Goal: Task Accomplishment & Management: Manage account settings

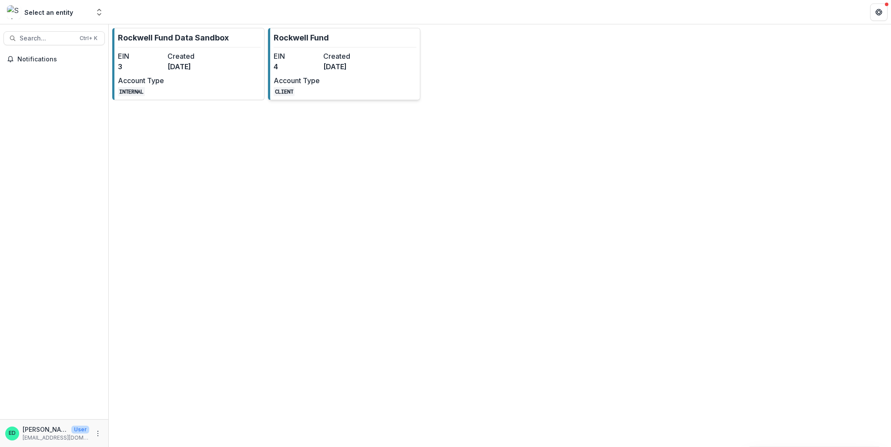
click at [294, 77] on dt "Account Type" at bounding box center [297, 80] width 46 height 10
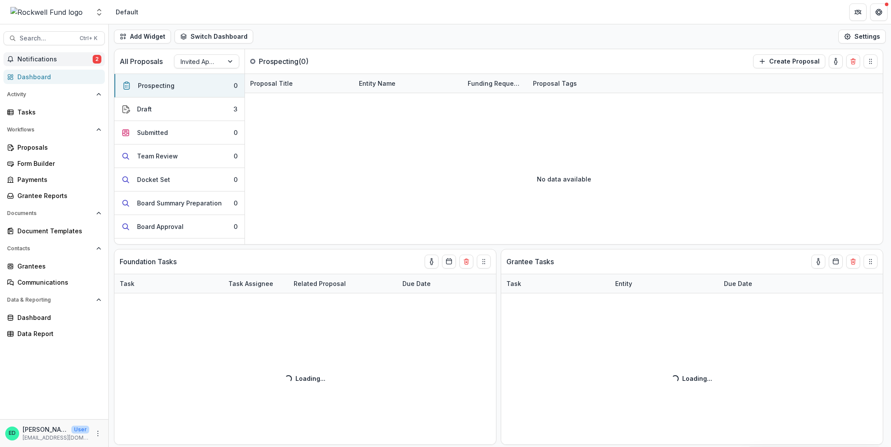
click at [47, 58] on span "Notifications" at bounding box center [54, 59] width 75 height 7
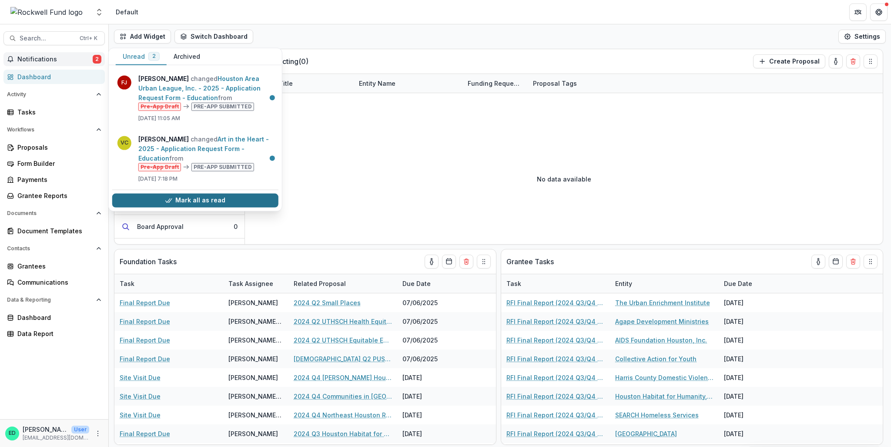
click at [187, 195] on button "Mark all as read" at bounding box center [195, 200] width 166 height 14
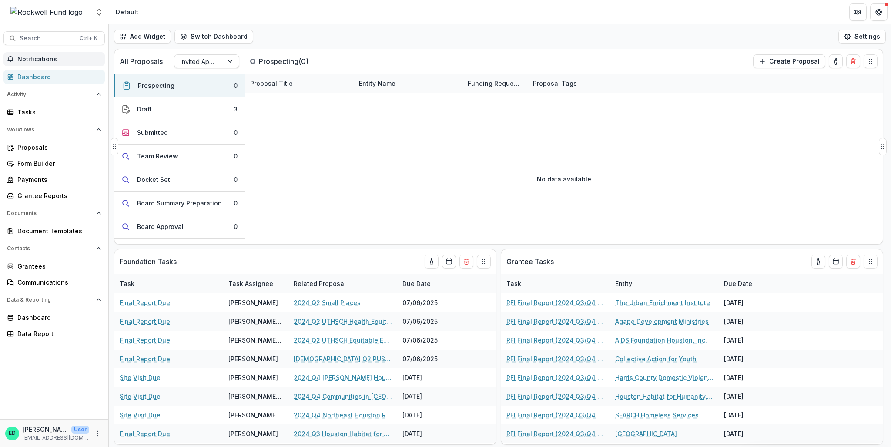
click at [371, 159] on div "No data available" at bounding box center [564, 179] width 638 height 130
click at [194, 64] on div at bounding box center [199, 61] width 37 height 11
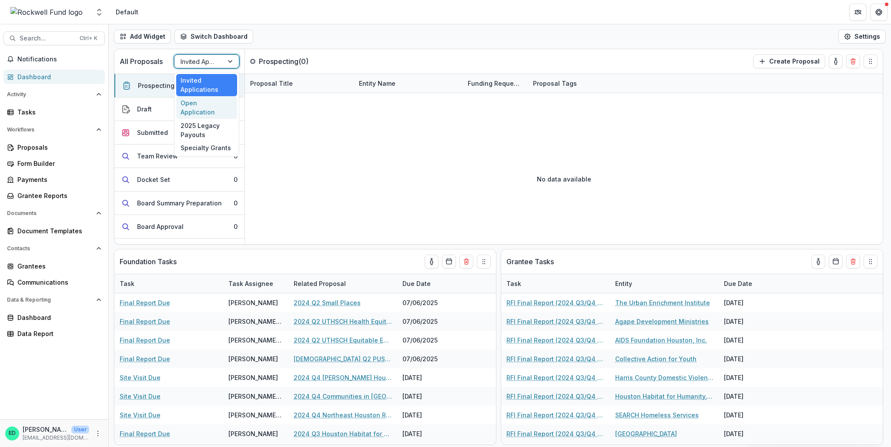
click at [201, 101] on div "Open Application" at bounding box center [206, 107] width 61 height 23
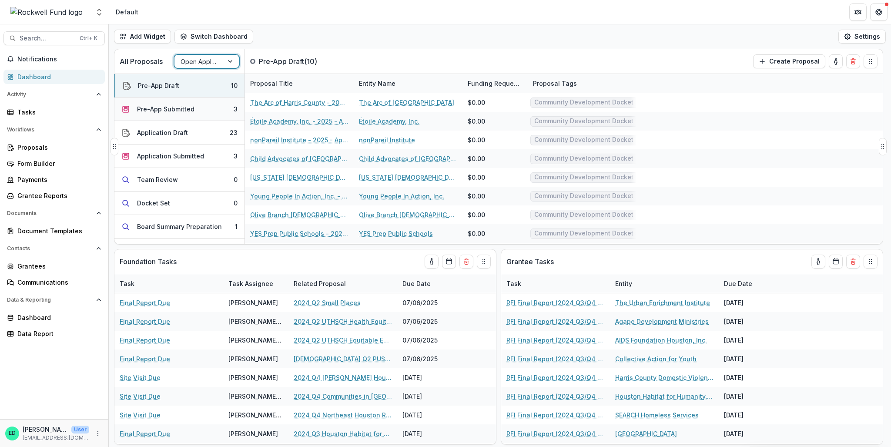
click at [200, 107] on button "Pre-App Submitted 3" at bounding box center [179, 108] width 130 height 23
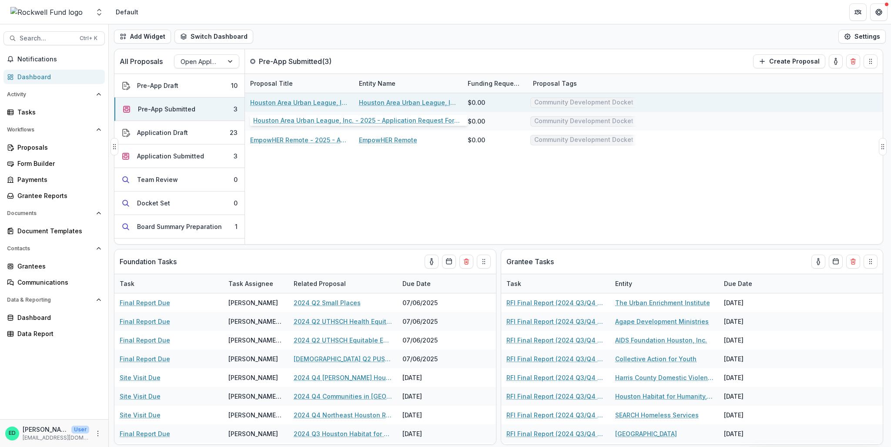
click at [303, 102] on link "Houston Area Urban League, Inc. - 2025 - Application Request Form - Education" at bounding box center [299, 102] width 98 height 9
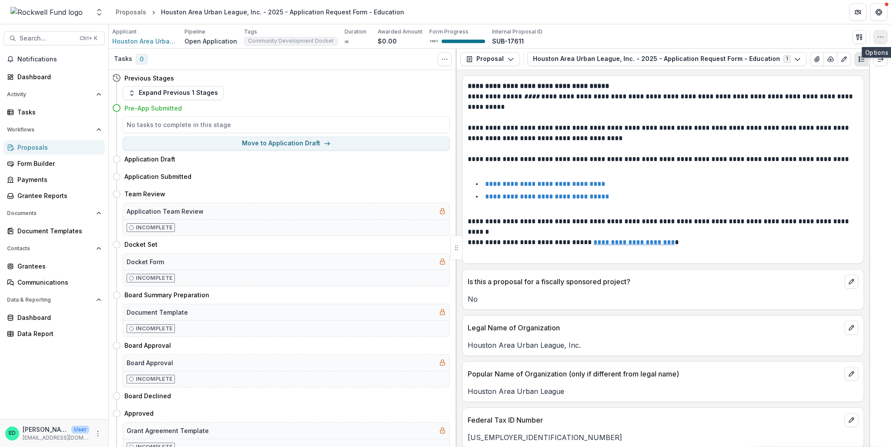
click at [881, 33] on icon "button" at bounding box center [880, 36] width 7 height 7
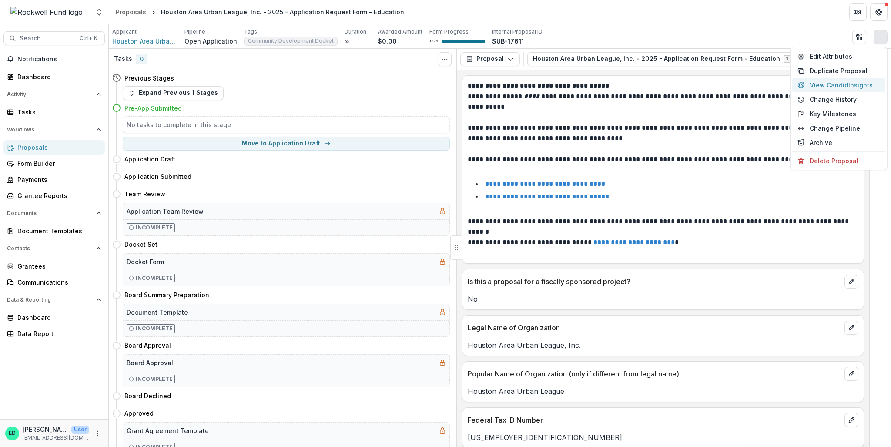
click at [829, 84] on button "View Candid Insights" at bounding box center [838, 85] width 93 height 14
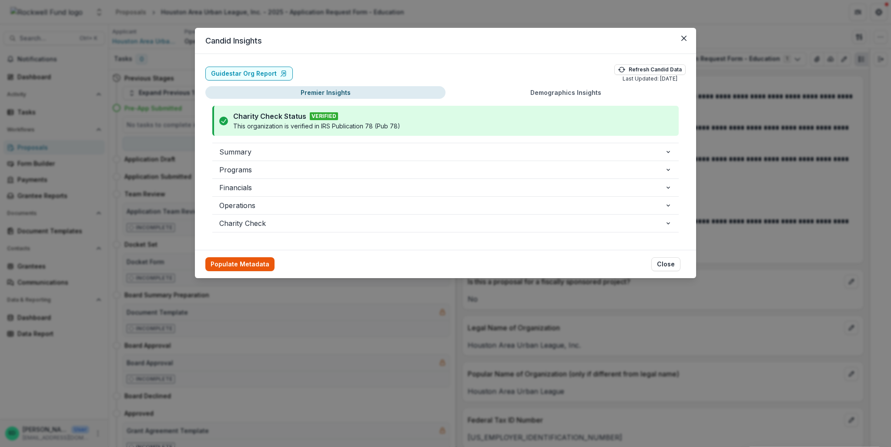
click at [241, 265] on button "Populate Metadata" at bounding box center [239, 264] width 69 height 14
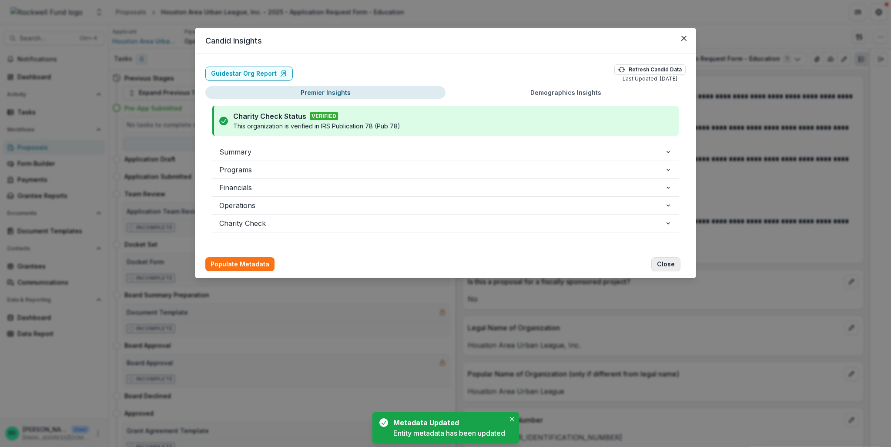
click at [666, 266] on button "Close" at bounding box center [665, 264] width 29 height 14
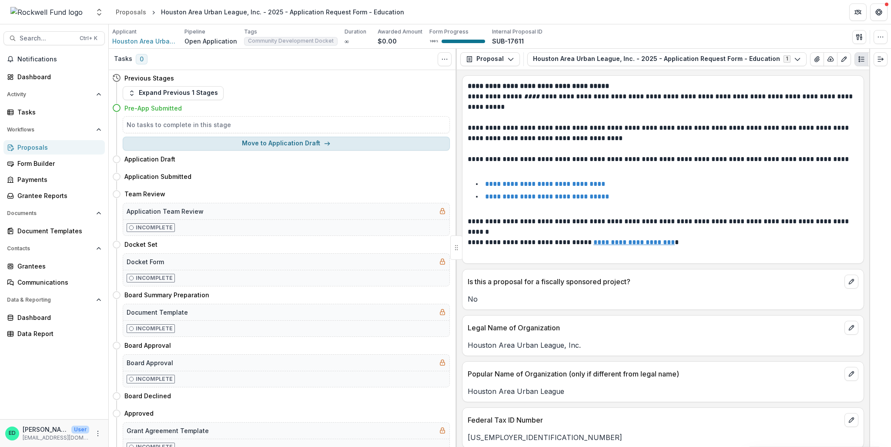
click at [273, 140] on button "Move to Application Draft" at bounding box center [286, 144] width 327 height 14
select select "**********"
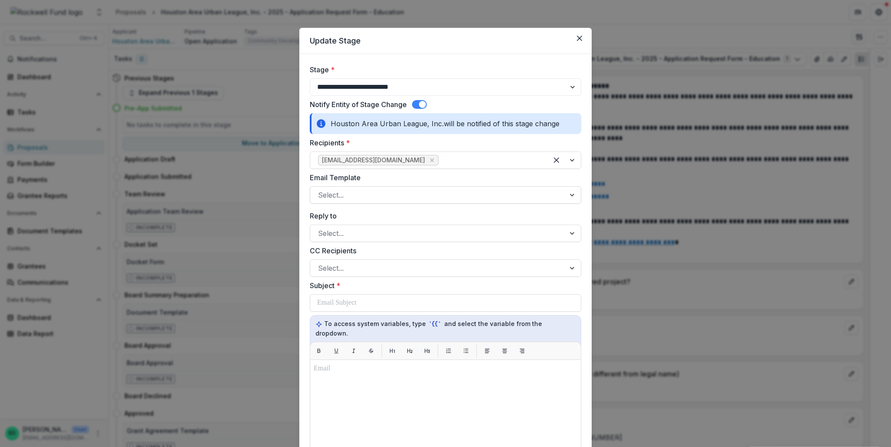
click at [372, 197] on div at bounding box center [437, 195] width 239 height 12
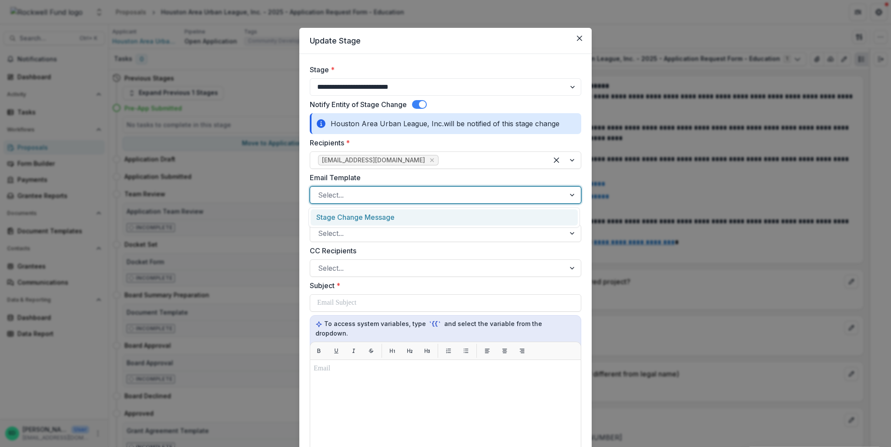
click at [356, 219] on div "Stage Change Message" at bounding box center [444, 217] width 267 height 16
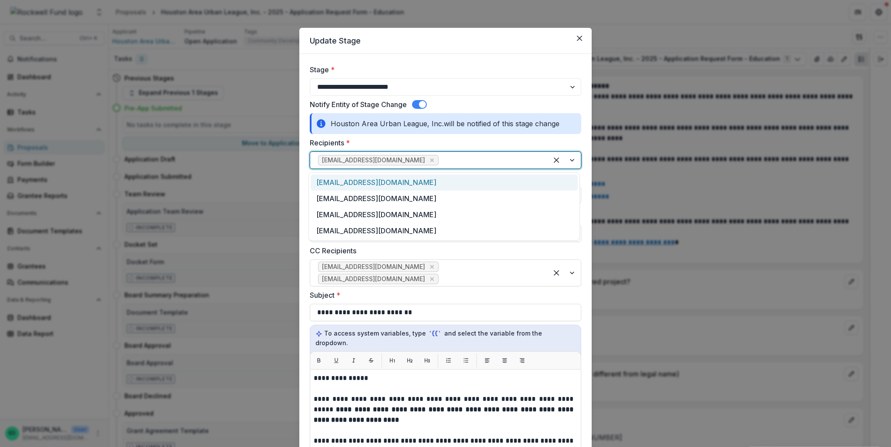
click at [440, 162] on div at bounding box center [490, 160] width 100 height 12
click at [360, 185] on div "[EMAIL_ADDRESS][DOMAIN_NAME]" at bounding box center [444, 182] width 267 height 16
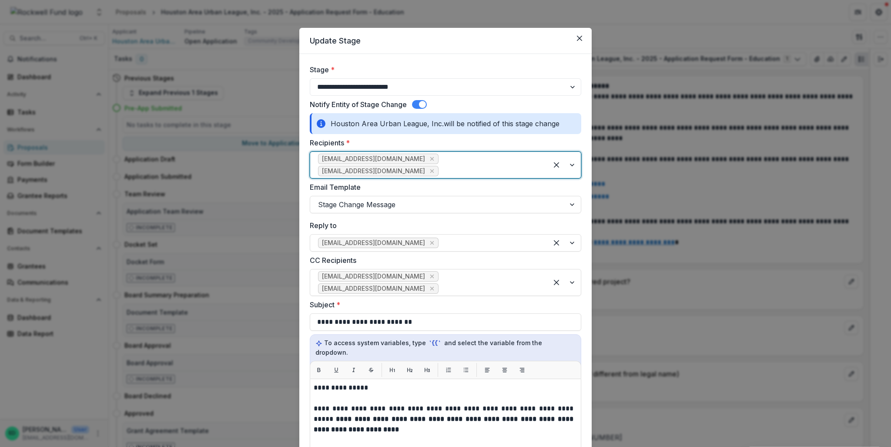
click at [458, 165] on div at bounding box center [490, 171] width 100 height 12
click at [383, 186] on div "[EMAIL_ADDRESS][DOMAIN_NAME]" at bounding box center [444, 182] width 267 height 16
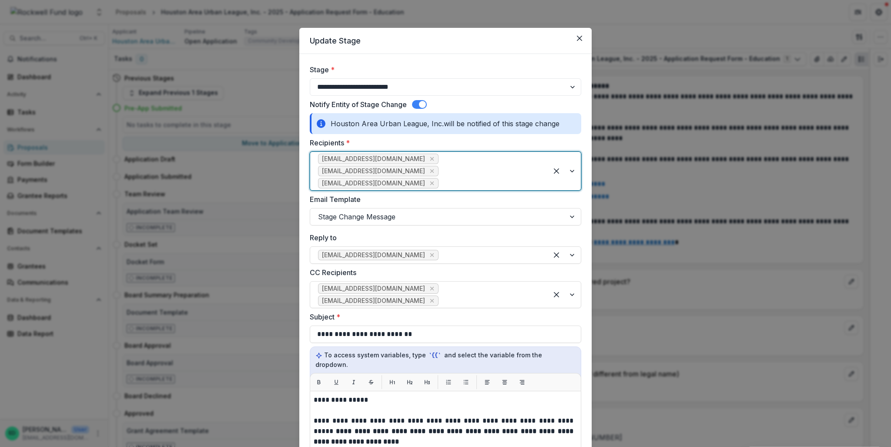
click at [535, 177] on div at bounding box center [490, 183] width 100 height 12
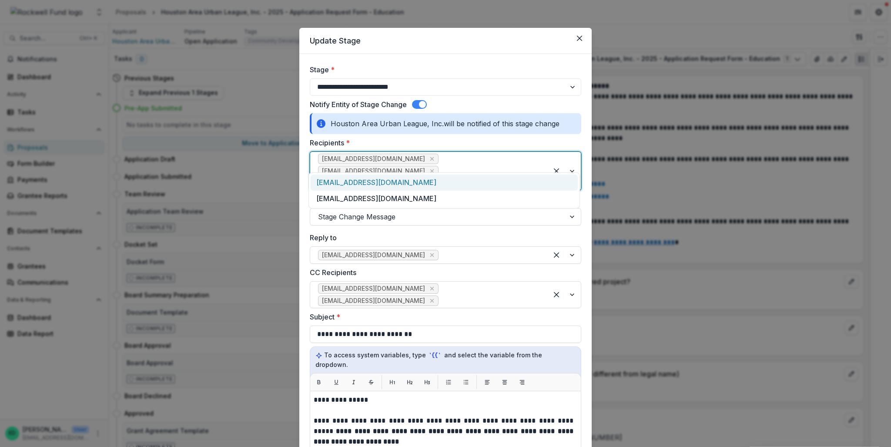
click at [366, 184] on div "[EMAIL_ADDRESS][DOMAIN_NAME]" at bounding box center [444, 182] width 267 height 16
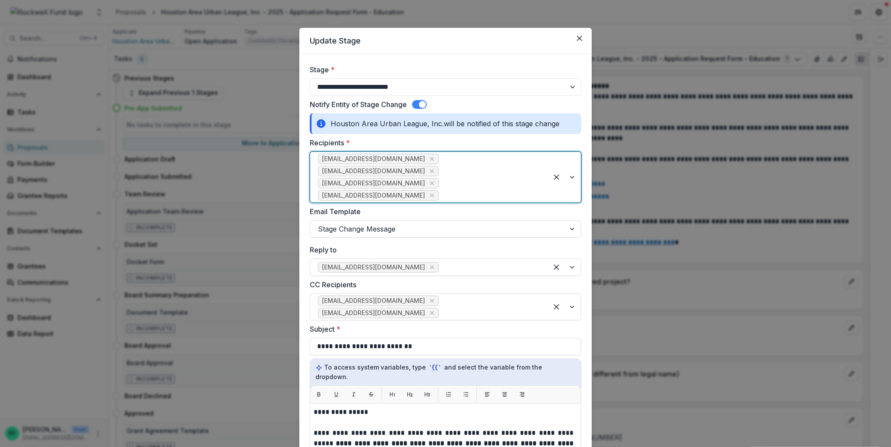
click at [469, 189] on div at bounding box center [490, 195] width 100 height 12
click at [359, 196] on div "[EMAIL_ADDRESS][DOMAIN_NAME]" at bounding box center [444, 192] width 267 height 16
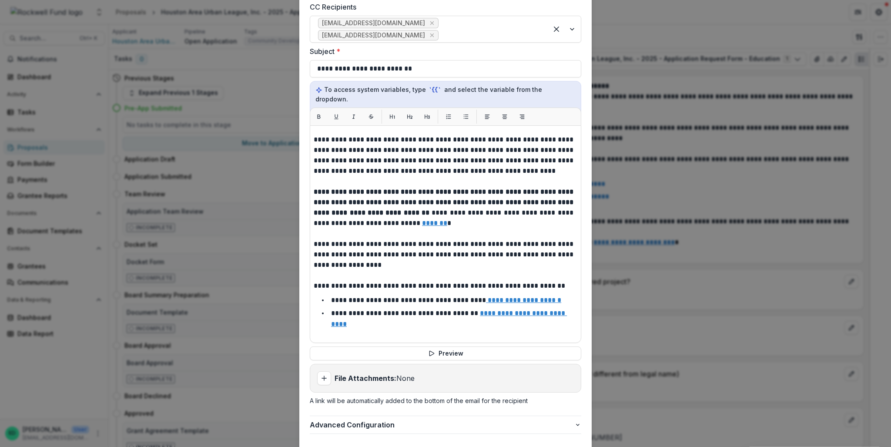
scroll to position [93, 0]
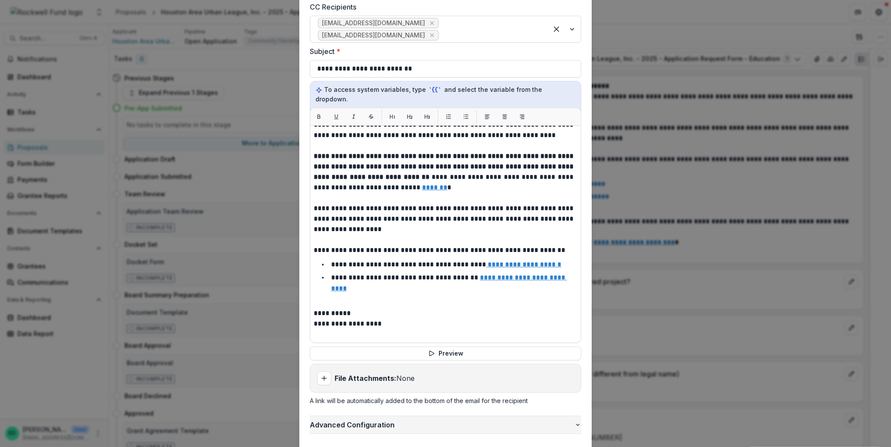
click at [341, 419] on span "Advanced Configuration" at bounding box center [442, 424] width 264 height 10
select select "**********"
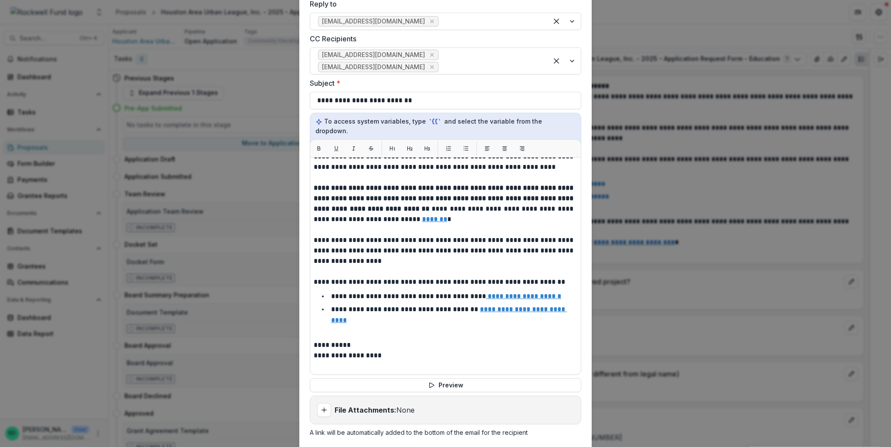
scroll to position [339, 0]
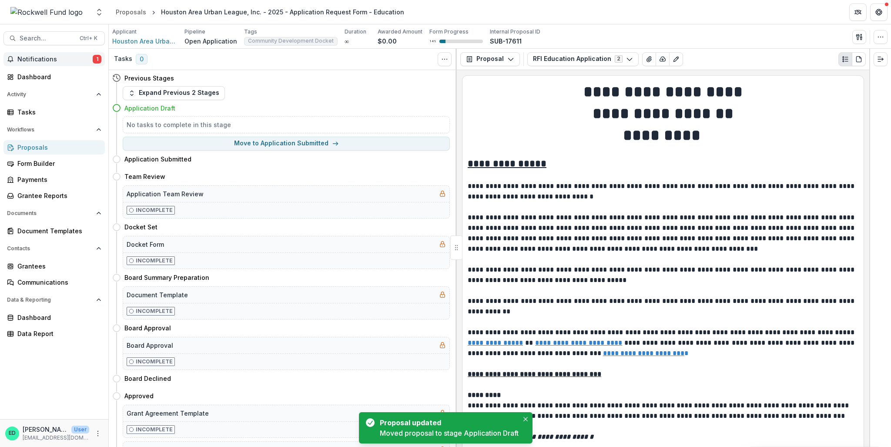
click at [56, 63] on button "Notifications 1" at bounding box center [53, 59] width 101 height 14
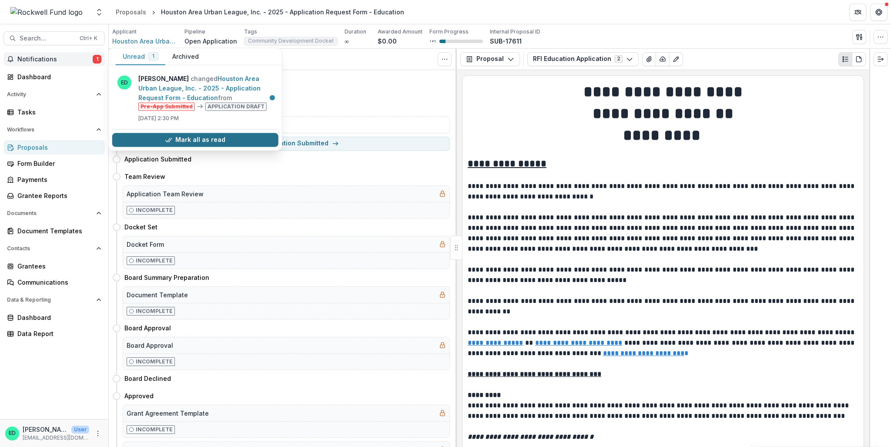
click at [202, 137] on button "Mark all as read" at bounding box center [195, 140] width 166 height 14
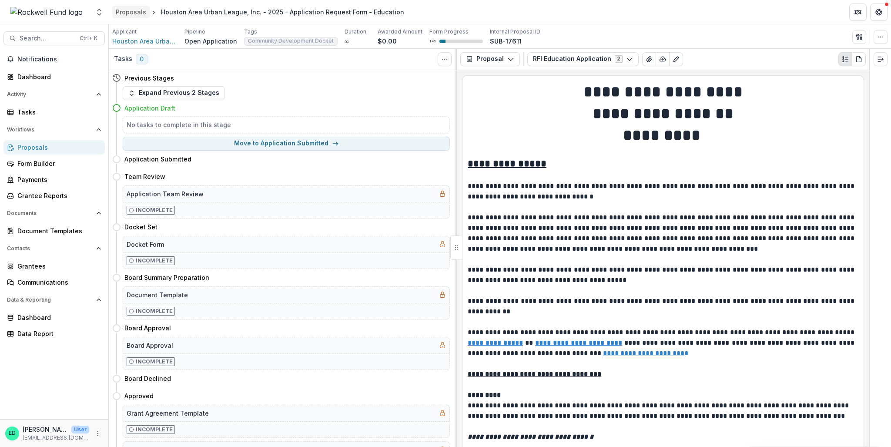
click at [119, 10] on div "Proposals" at bounding box center [131, 11] width 30 height 9
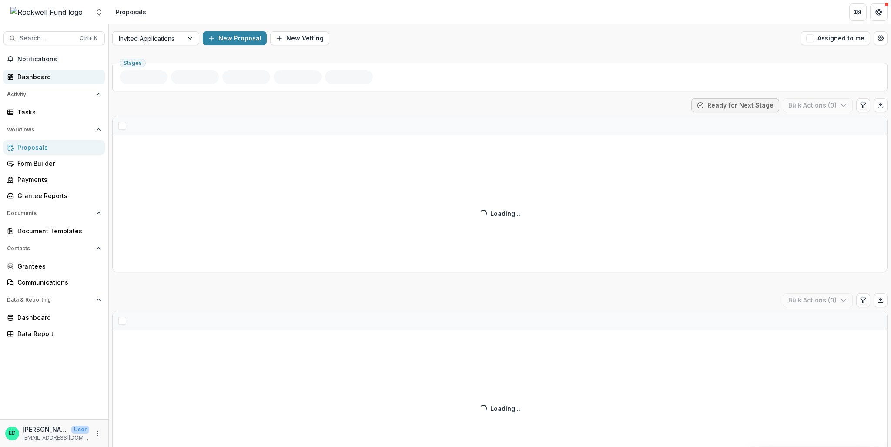
click at [17, 75] on div "Dashboard" at bounding box center [57, 76] width 80 height 9
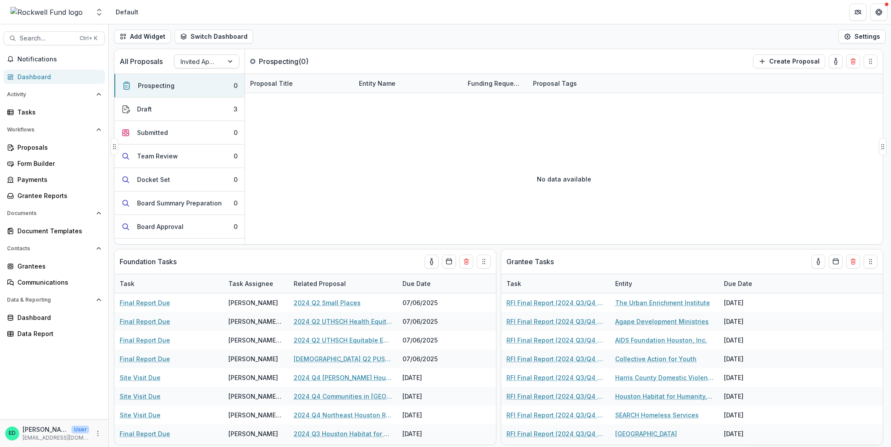
click at [201, 56] on div at bounding box center [199, 61] width 37 height 11
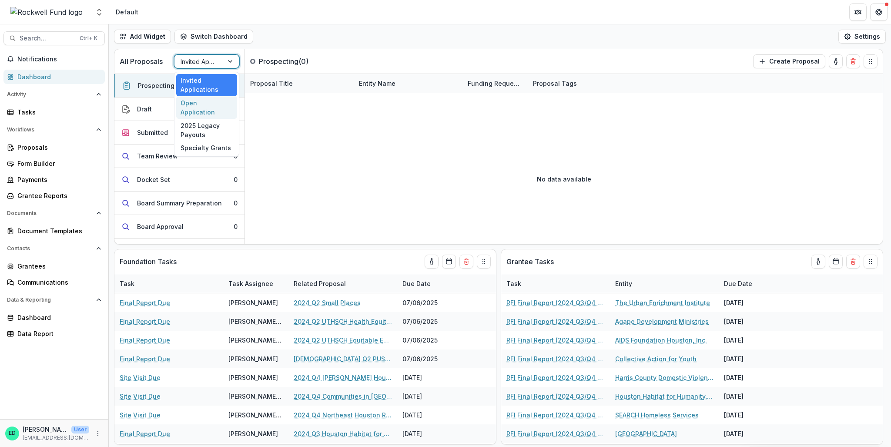
click at [212, 107] on div "Open Application" at bounding box center [206, 107] width 61 height 23
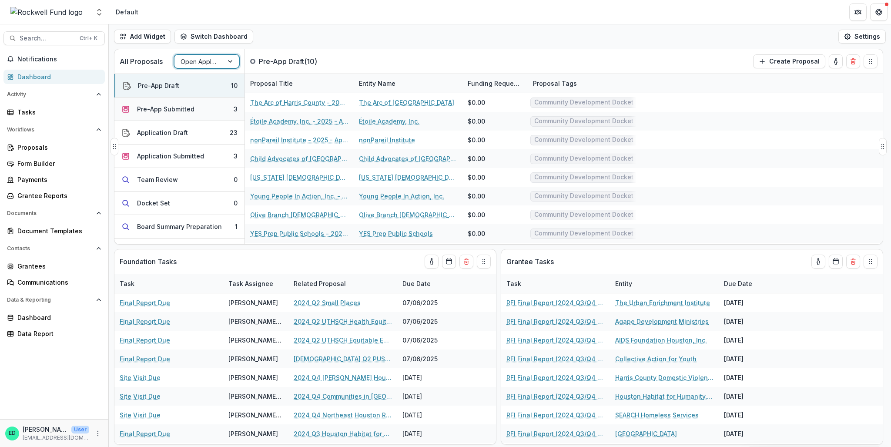
click at [210, 112] on button "Pre-App Submitted 3" at bounding box center [179, 108] width 130 height 23
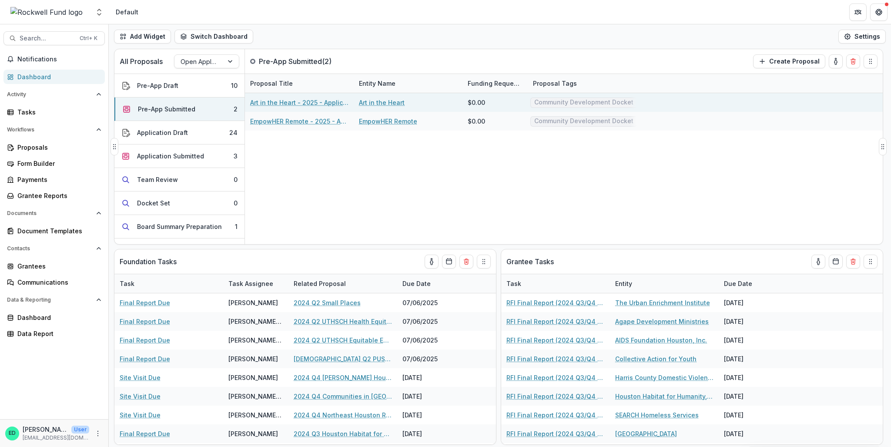
click at [297, 101] on link "Art in the Heart - 2025 - Application Request Form - Education" at bounding box center [299, 102] width 98 height 9
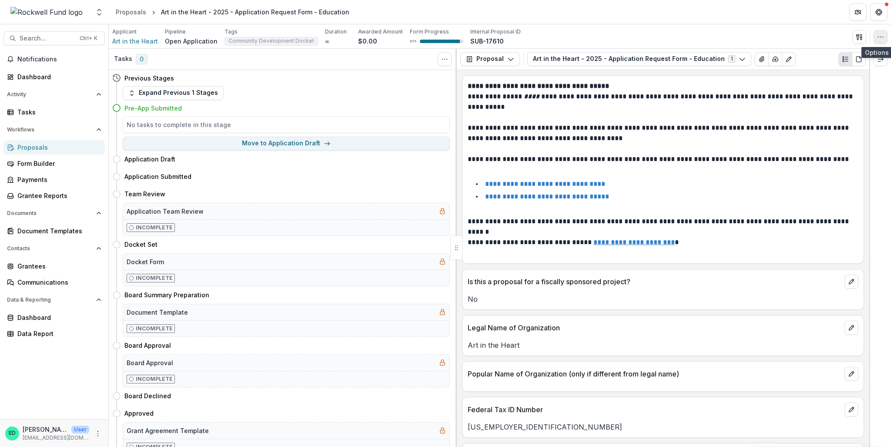
click at [880, 36] on icon "button" at bounding box center [880, 36] width 7 height 7
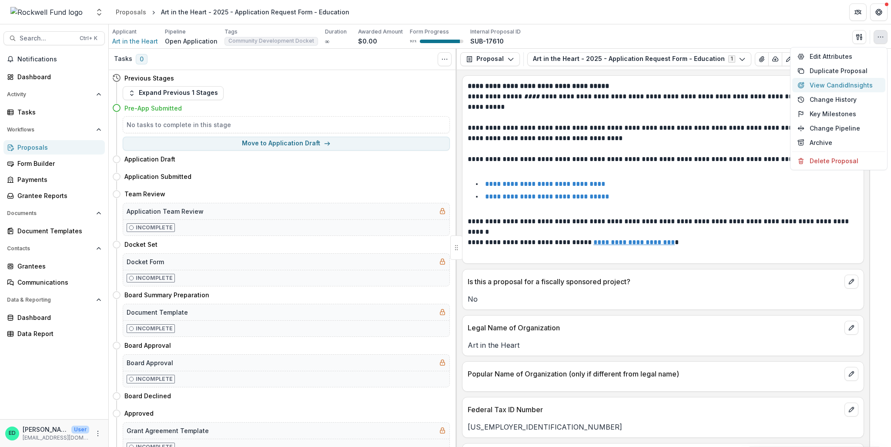
click at [811, 89] on button "View Candid Insights" at bounding box center [838, 85] width 93 height 14
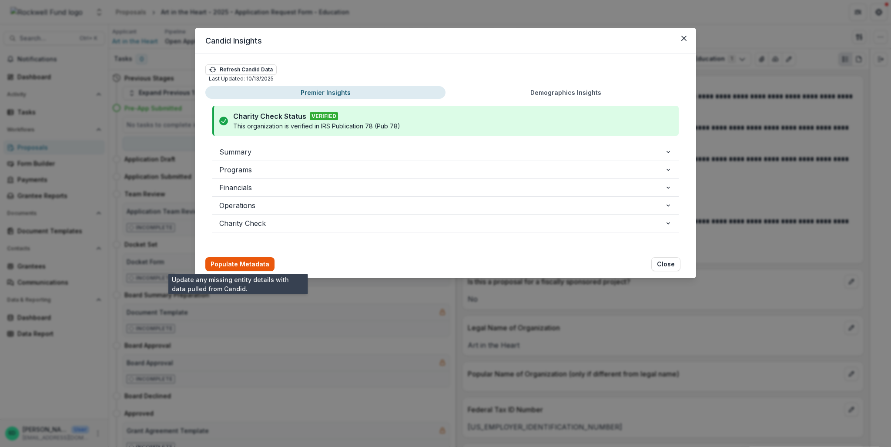
click at [252, 259] on button "Populate Metadata" at bounding box center [239, 264] width 69 height 14
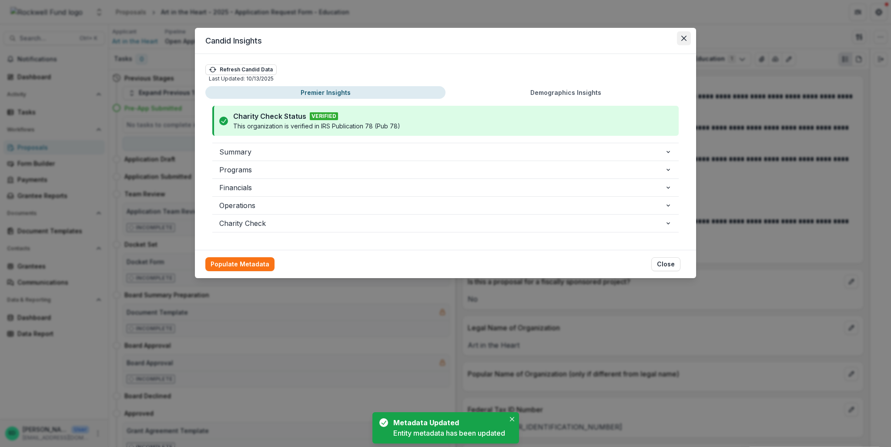
click at [682, 38] on icon "Close" at bounding box center [683, 38] width 5 height 5
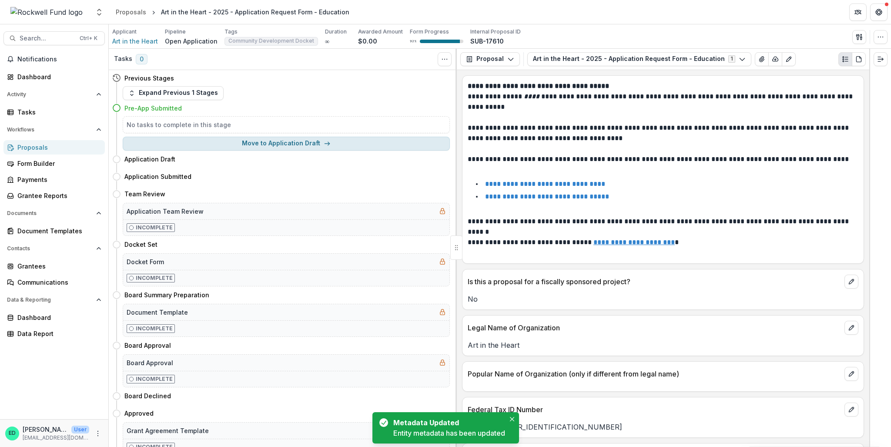
click at [228, 143] on button "Move to Application Draft" at bounding box center [286, 144] width 327 height 14
select select "**********"
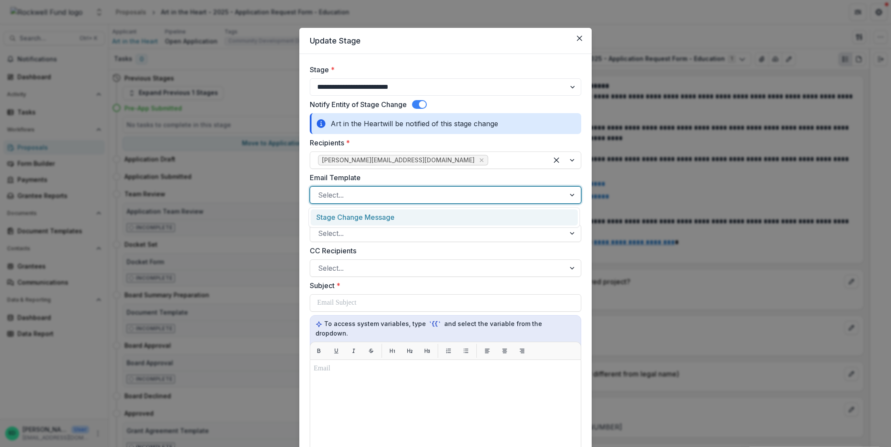
click at [376, 196] on div at bounding box center [437, 195] width 239 height 12
click at [348, 217] on div "Stage Change Message" at bounding box center [444, 217] width 267 height 16
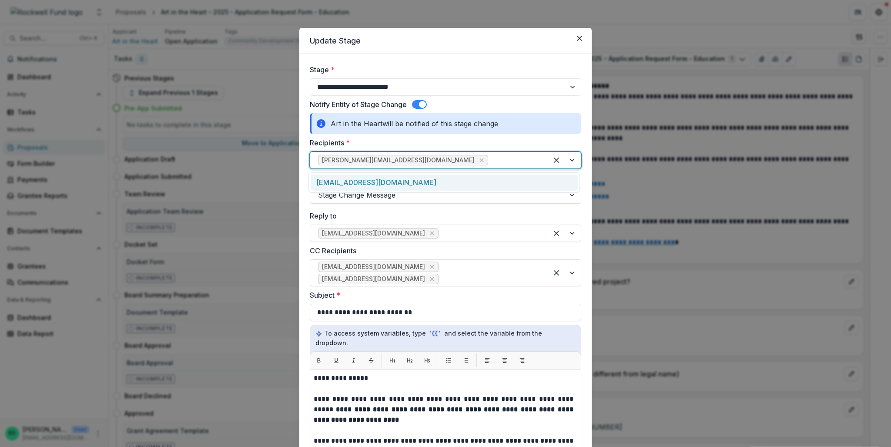
click at [443, 151] on div "[PERSON_NAME][EMAIL_ADDRESS][DOMAIN_NAME]" at bounding box center [445, 159] width 271 height 17
click at [400, 180] on div "[EMAIL_ADDRESS][DOMAIN_NAME]" at bounding box center [444, 182] width 267 height 16
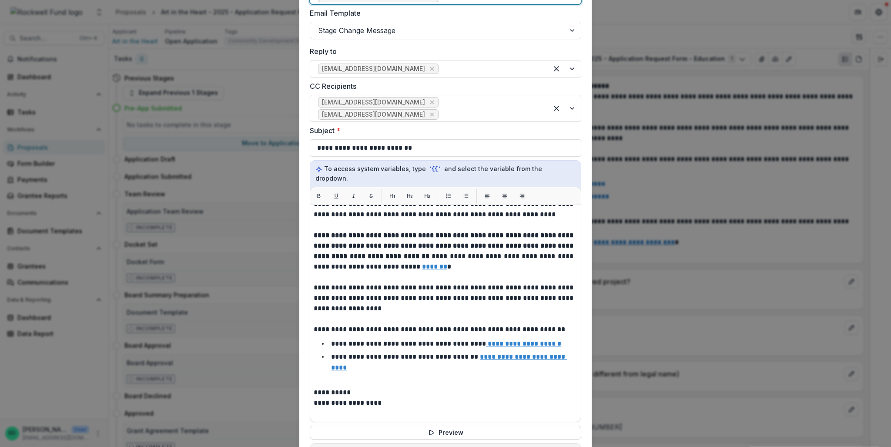
scroll to position [280, 0]
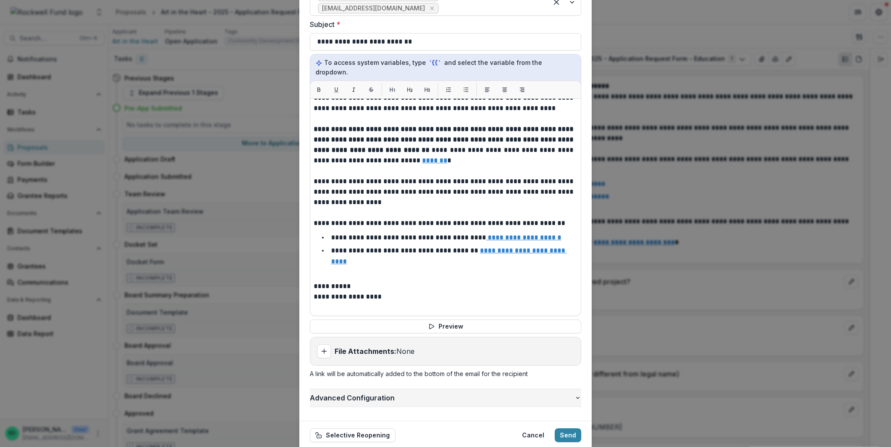
click at [367, 392] on span "Advanced Configuration" at bounding box center [442, 397] width 264 height 10
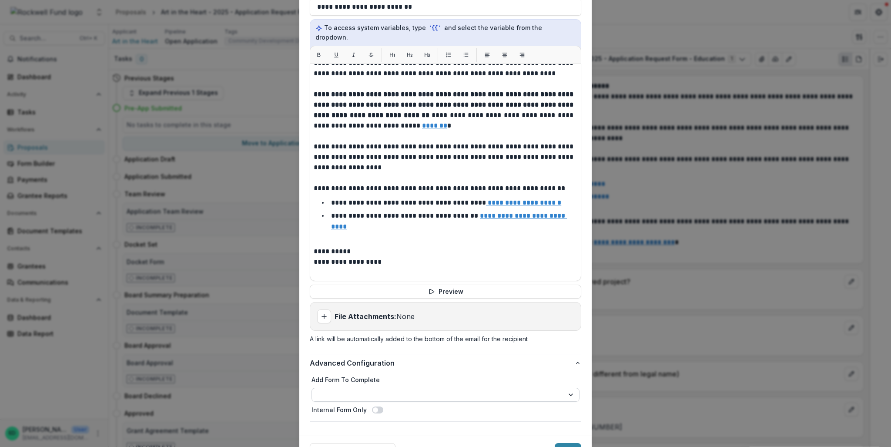
scroll to position [330, 0]
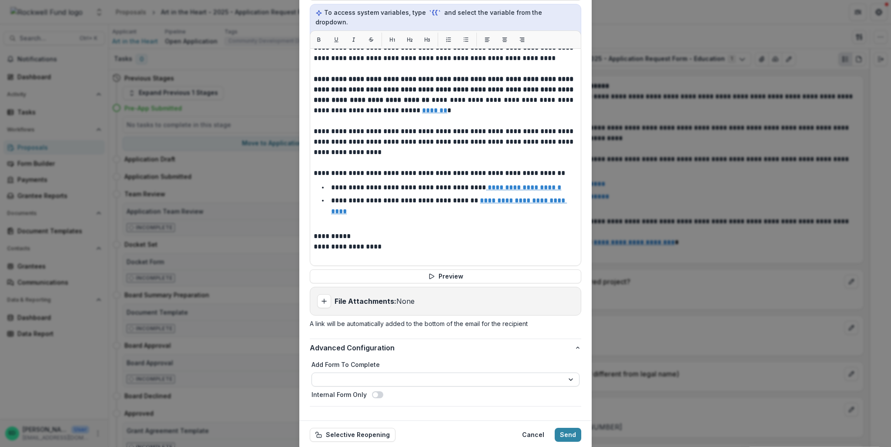
click at [364, 372] on select "**********" at bounding box center [445, 379] width 268 height 14
select select "**********"
click at [571, 428] on button "Send" at bounding box center [568, 435] width 27 height 14
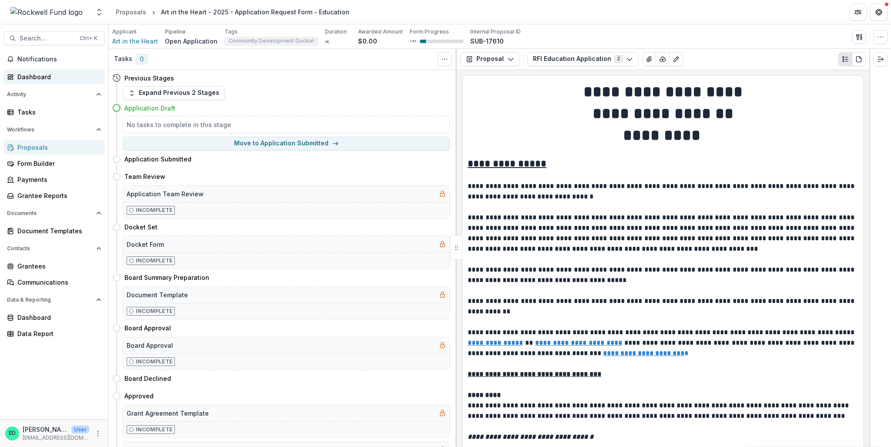
click at [23, 80] on div "Dashboard" at bounding box center [57, 76] width 80 height 9
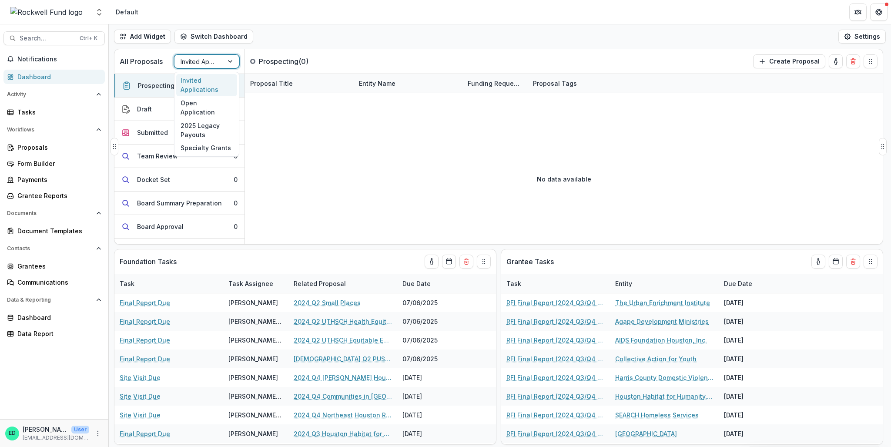
click at [217, 58] on div "Invited Applications" at bounding box center [198, 61] width 49 height 13
click at [210, 101] on div "Open Application" at bounding box center [206, 107] width 61 height 23
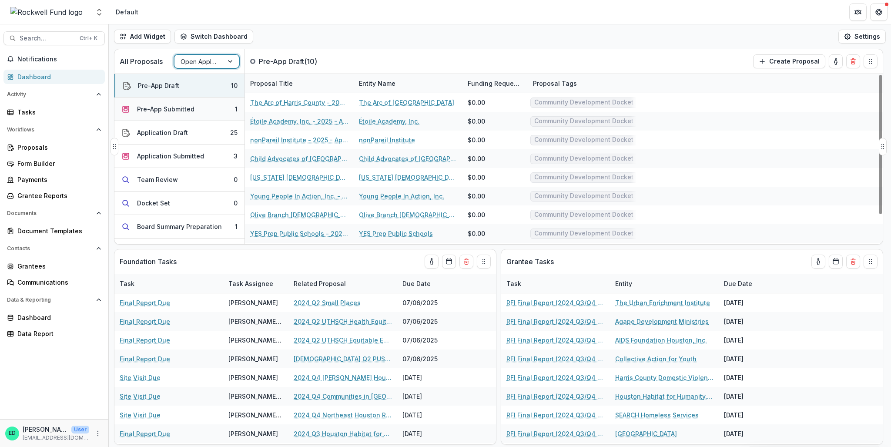
click at [192, 104] on div "Pre-App Submitted" at bounding box center [165, 108] width 57 height 9
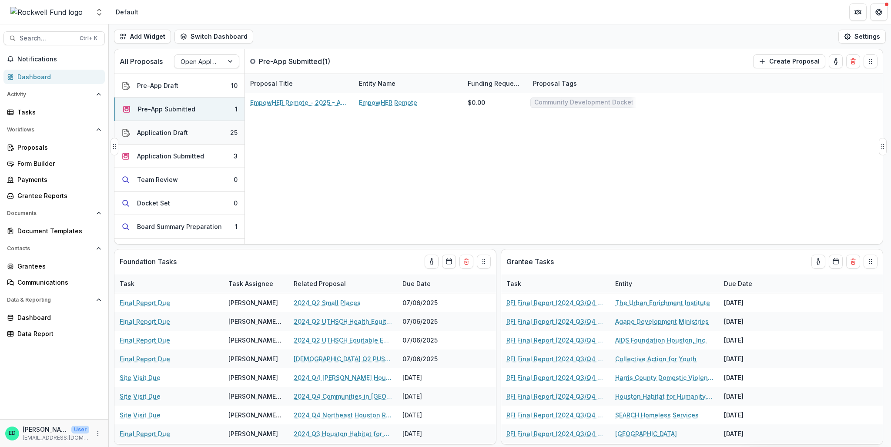
click at [191, 136] on button "Application Draft 25" at bounding box center [179, 132] width 130 height 23
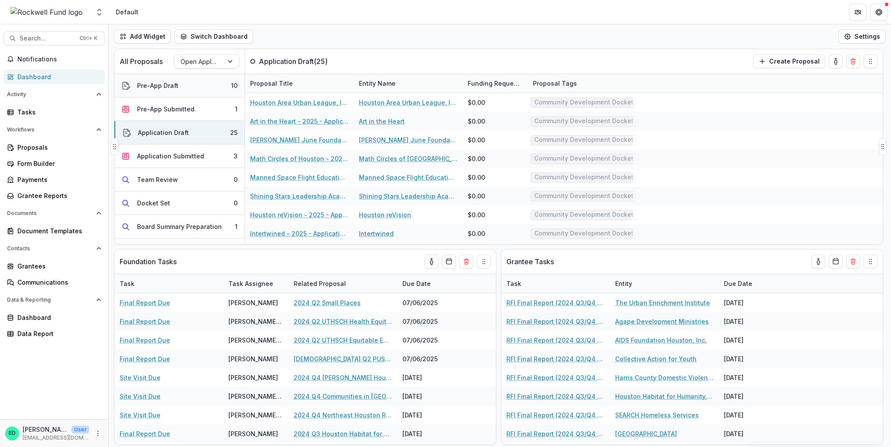
click at [193, 81] on button "Pre-App Draft 10" at bounding box center [179, 85] width 130 height 23
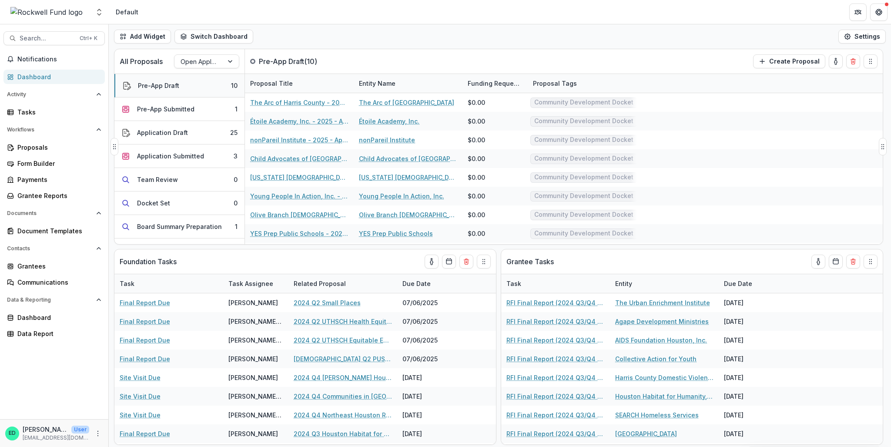
click at [191, 85] on button "Pre-App Draft 10" at bounding box center [179, 85] width 130 height 23
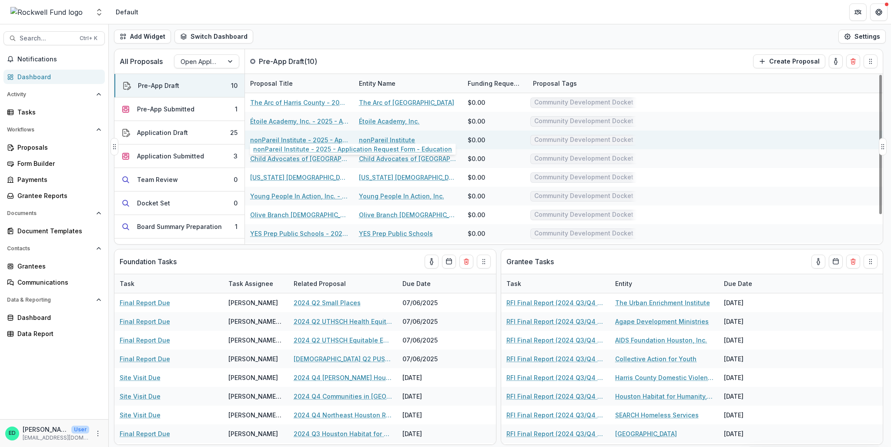
scroll to position [35, 0]
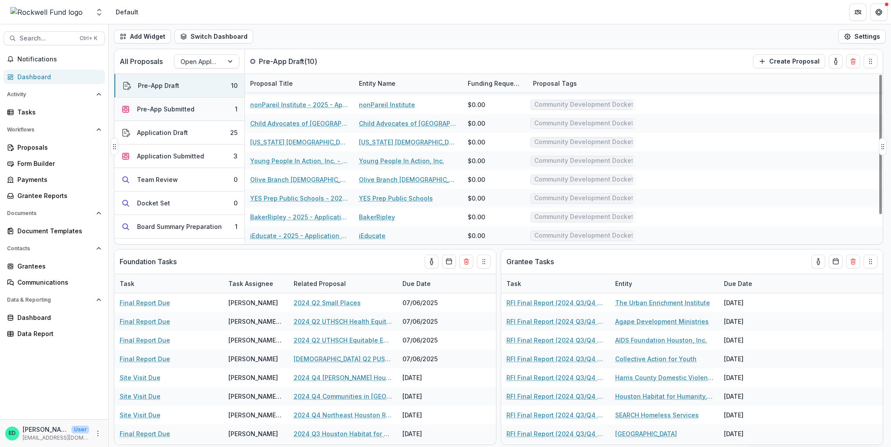
click at [199, 114] on button "Pre-App Submitted 1" at bounding box center [179, 108] width 130 height 23
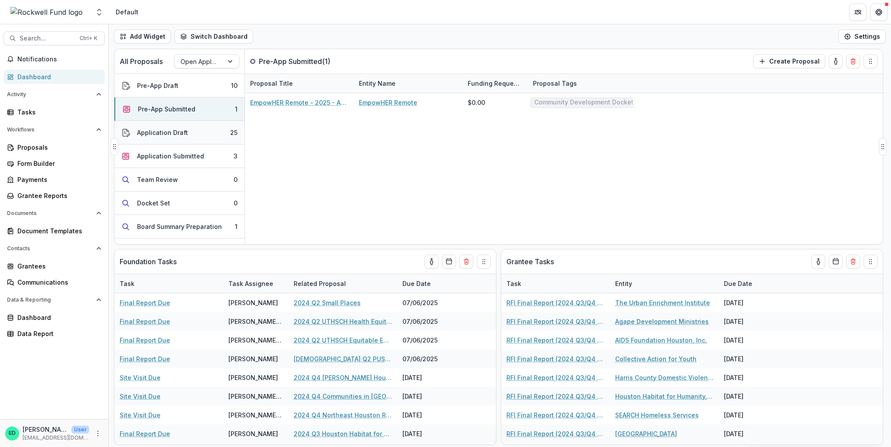
click at [190, 133] on button "Application Draft 25" at bounding box center [179, 132] width 130 height 23
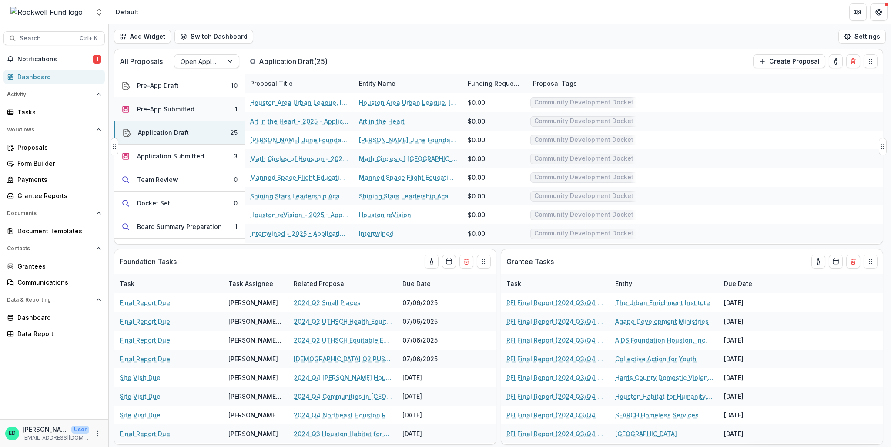
click at [182, 102] on button "Pre-App Submitted 1" at bounding box center [179, 108] width 130 height 23
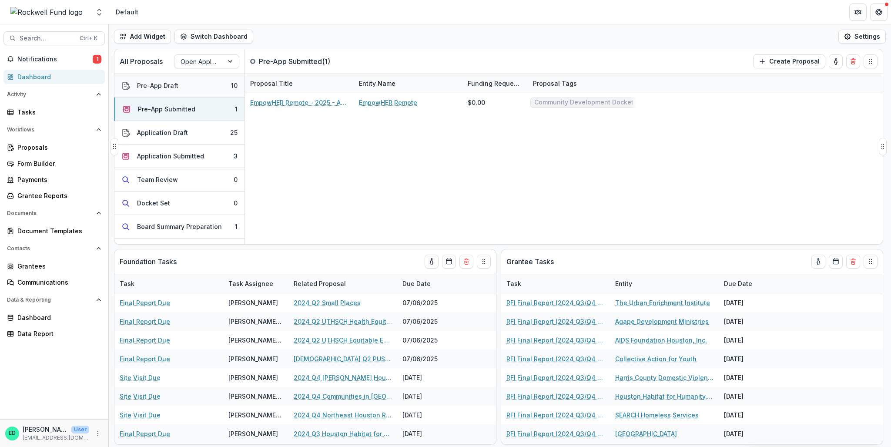
click at [171, 87] on div "Pre-App Draft" at bounding box center [157, 85] width 41 height 9
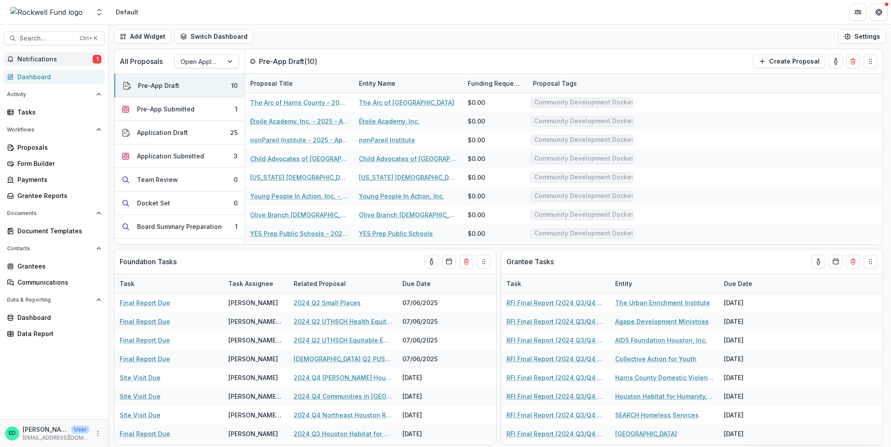
click at [59, 64] on button "Notifications 1" at bounding box center [53, 59] width 101 height 14
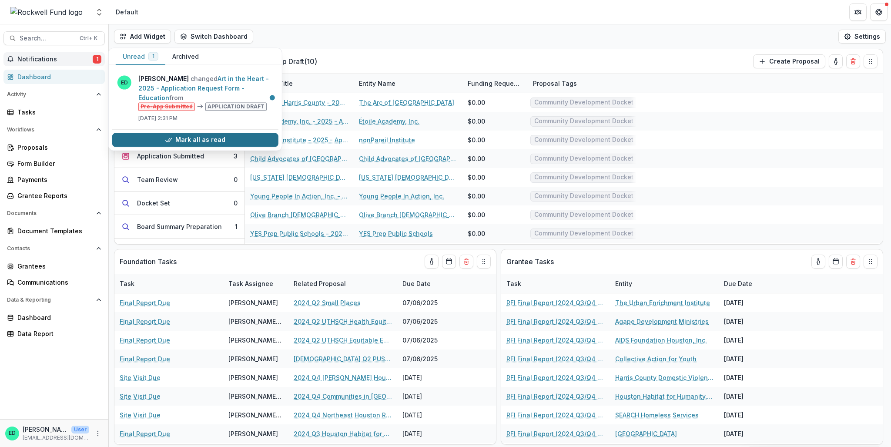
click at [175, 142] on button "Mark all as read" at bounding box center [195, 140] width 166 height 14
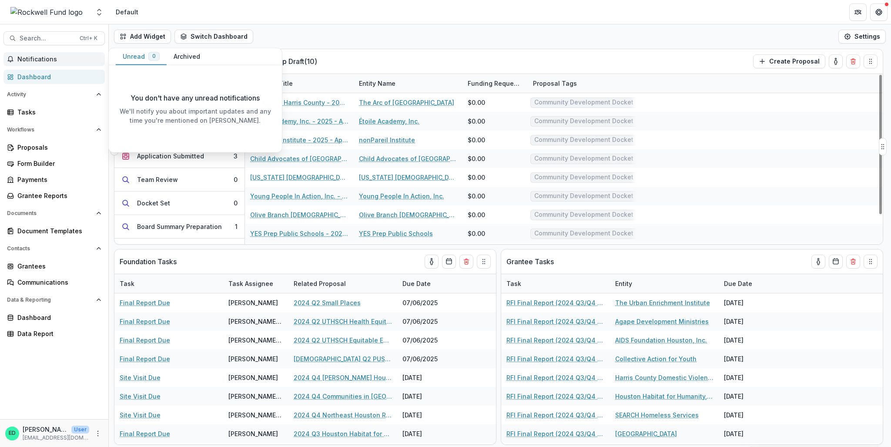
click at [486, 64] on div "All Proposals Open Application Pre-App Draft ( 10 ) Create Proposal" at bounding box center [480, 61] width 732 height 24
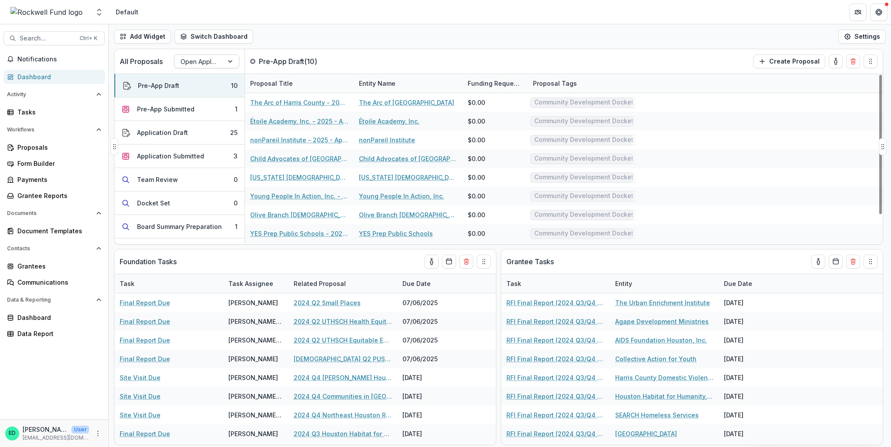
click at [219, 57] on div "Open Application" at bounding box center [198, 61] width 49 height 13
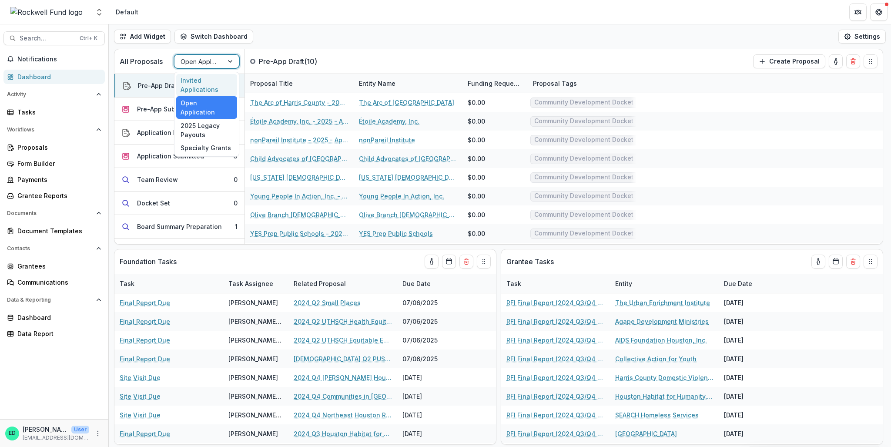
click at [213, 79] on div "Invited Applications" at bounding box center [206, 85] width 61 height 23
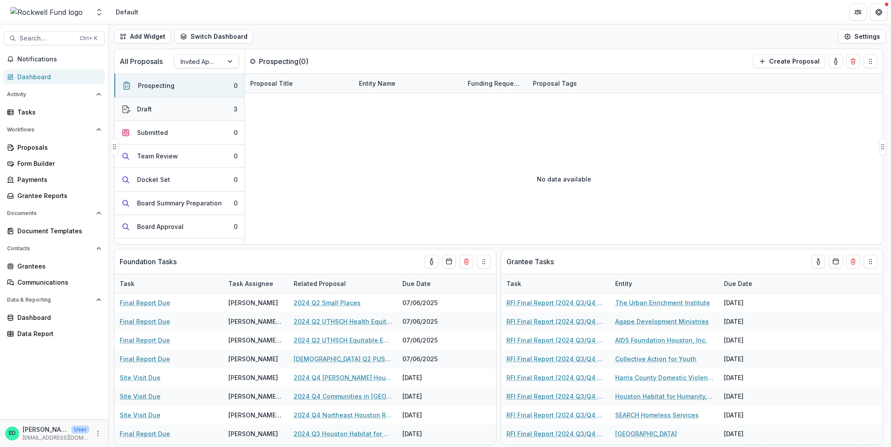
click at [196, 110] on button "Draft 3" at bounding box center [179, 108] width 130 height 23
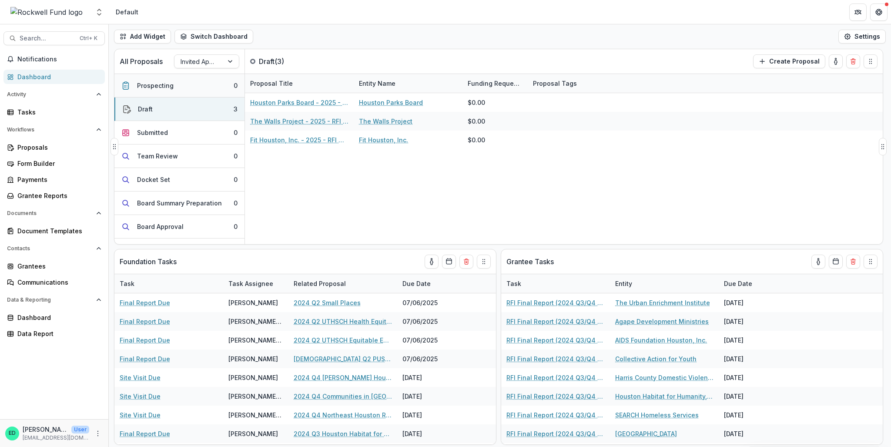
click at [139, 81] on div "Prospecting" at bounding box center [155, 85] width 37 height 9
